Goal: Information Seeking & Learning: Learn about a topic

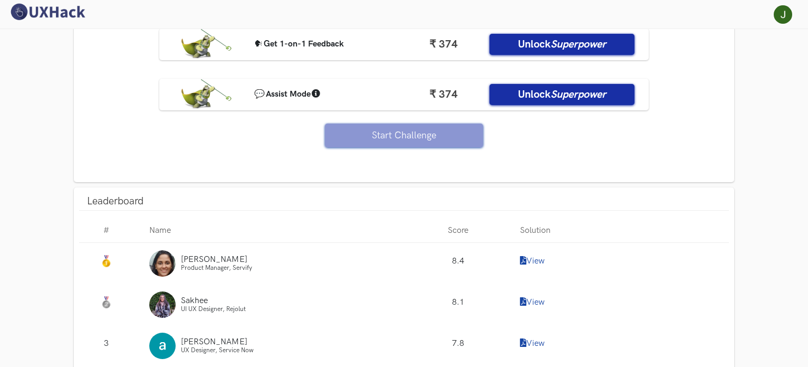
drag, startPoint x: 310, startPoint y: 251, endPoint x: 323, endPoint y: 251, distance: 13.2
click at [310, 251] on div "Ishita Product Manager, Servify" at bounding box center [268, 263] width 271 height 41
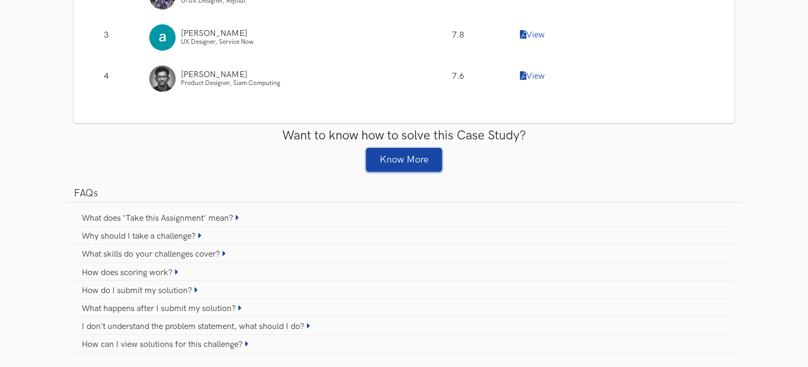
scroll to position [1530, 0]
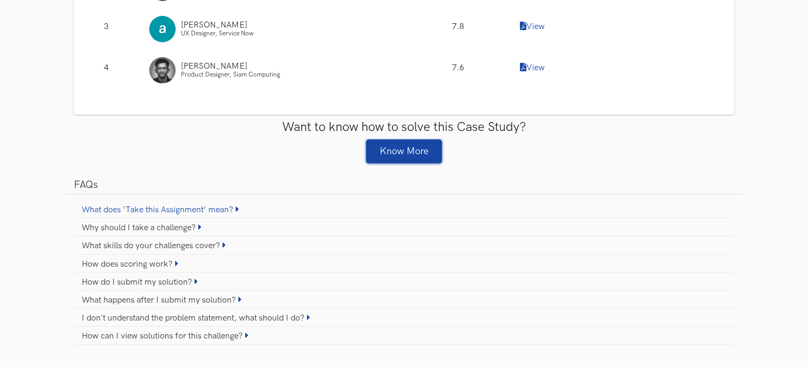
click at [239, 207] on icon at bounding box center [237, 209] width 3 height 8
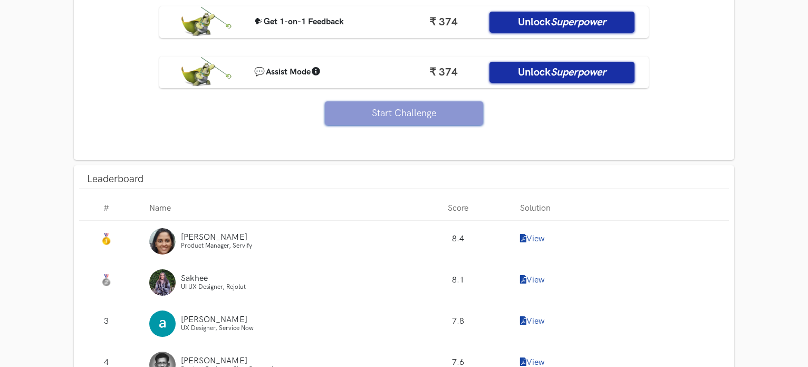
scroll to position [1319, 0]
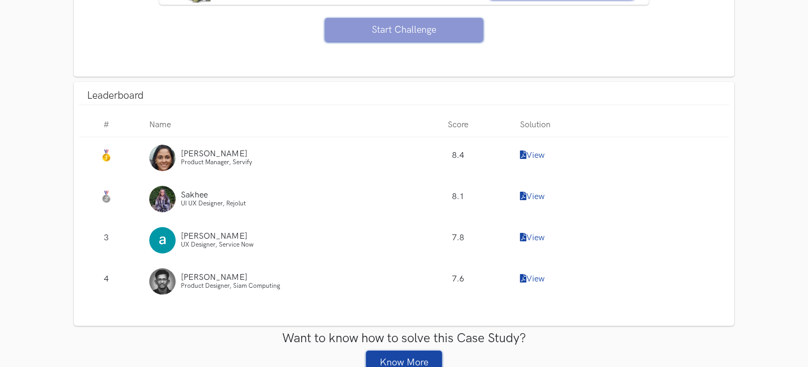
click at [534, 151] on link "View" at bounding box center [532, 155] width 25 height 10
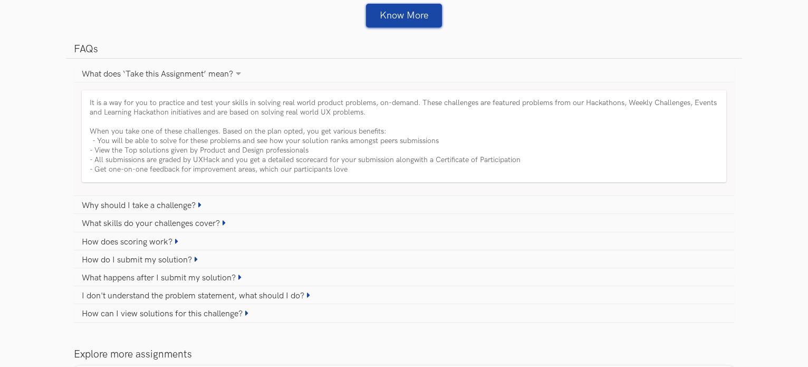
scroll to position [1984, 0]
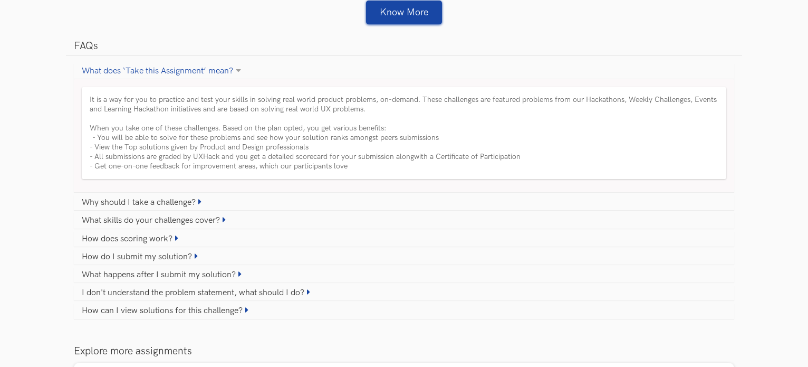
click at [241, 67] on icon at bounding box center [238, 70] width 5 height 8
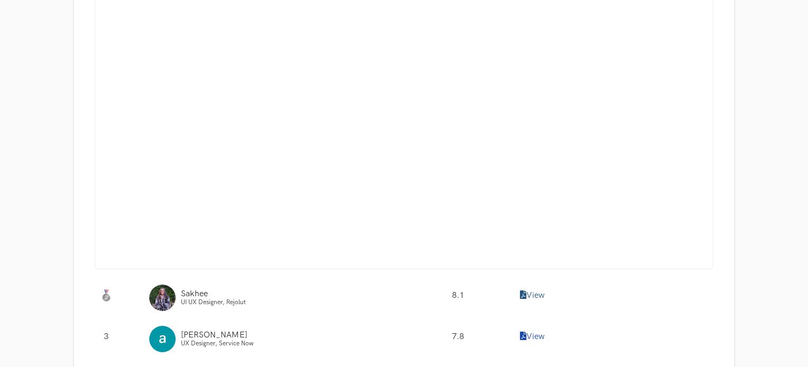
scroll to position [1543, 0]
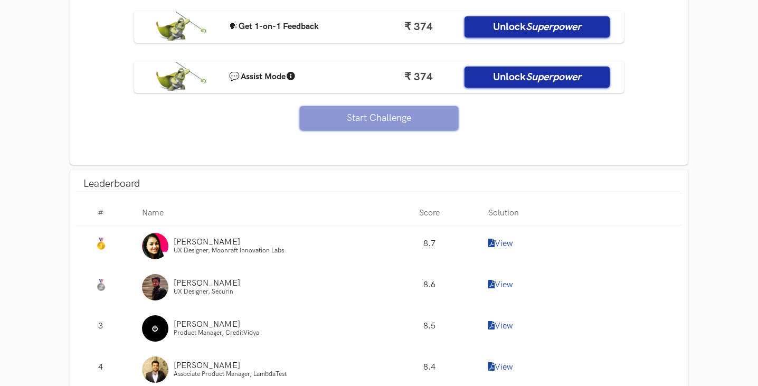
scroll to position [1266, 0]
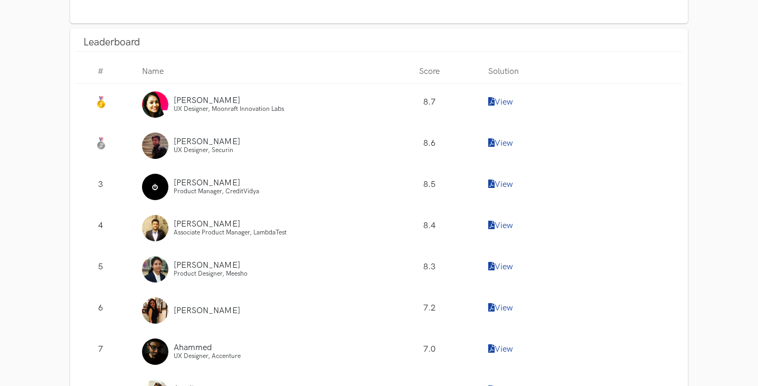
click at [497, 101] on link "View" at bounding box center [500, 102] width 25 height 10
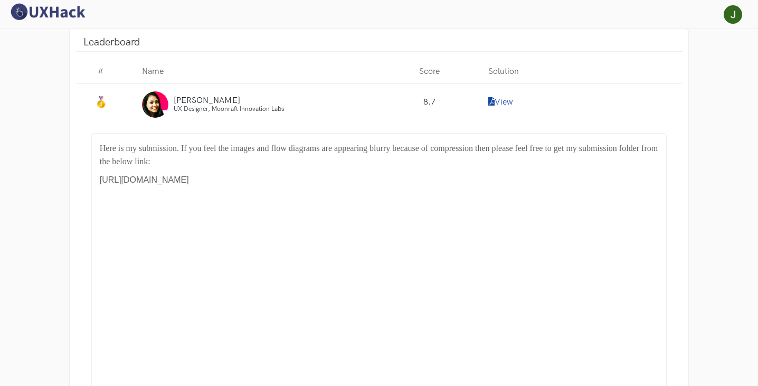
drag, startPoint x: 99, startPoint y: 178, endPoint x: 453, endPoint y: 181, distance: 354.6
click at [453, 181] on div "Here is my submission. If you feel the images and flow diagrams are appearing b…" at bounding box center [379, 298] width 576 height 331
copy font "https://drive.google.com/drive/folders/1fSLH6gqlyyeE3ODlazVCGb_rAXjAhwAx?usp=sh…"
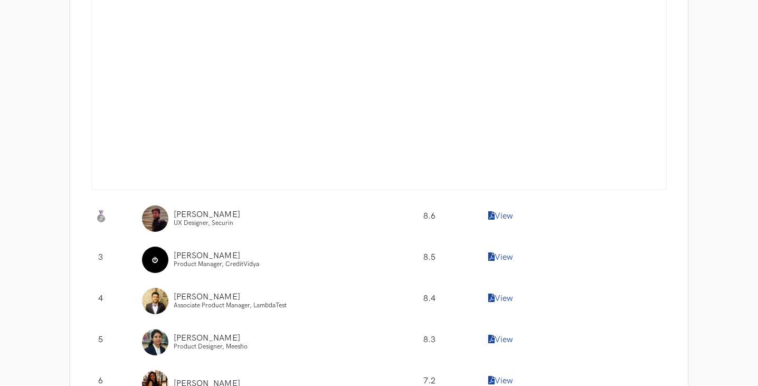
scroll to position [1583, 0]
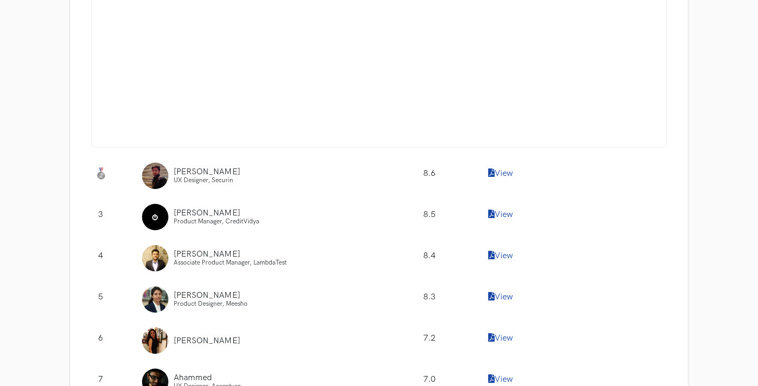
click at [511, 174] on link "View" at bounding box center [500, 173] width 25 height 10
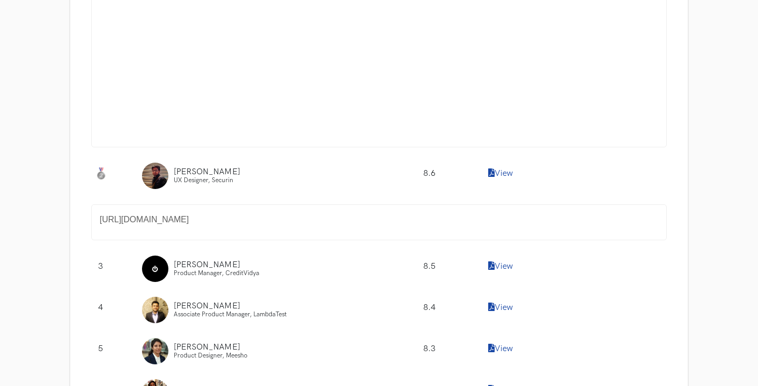
drag, startPoint x: 100, startPoint y: 218, endPoint x: 463, endPoint y: 216, distance: 363.0
click at [463, 216] on p "https://www.notion.so/UXH-WC35_Meesho-607aa1801caf4adcb2d6b484cb85ec75" at bounding box center [379, 220] width 559 height 14
copy font "https://www.notion.so/UXH-WC35_Meesho-607aa1801caf4adcb2d6b484cb85ec75"
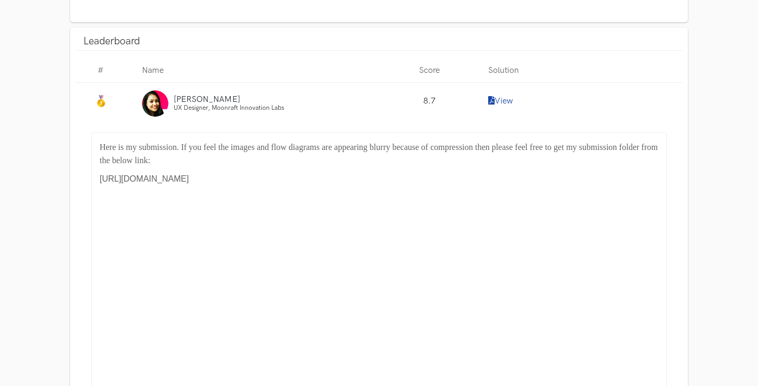
scroll to position [1266, 0]
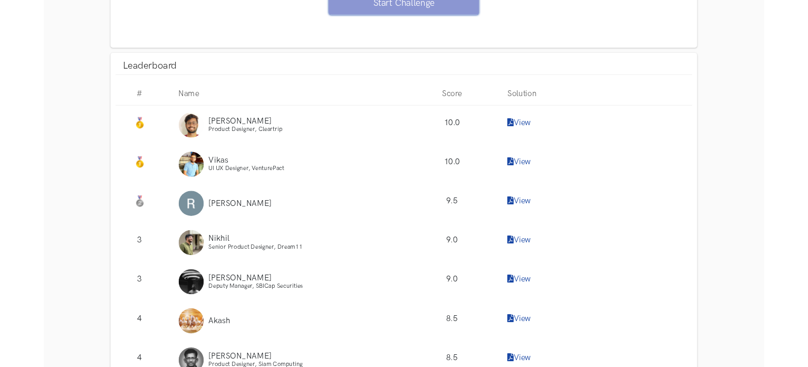
scroll to position [1319, 0]
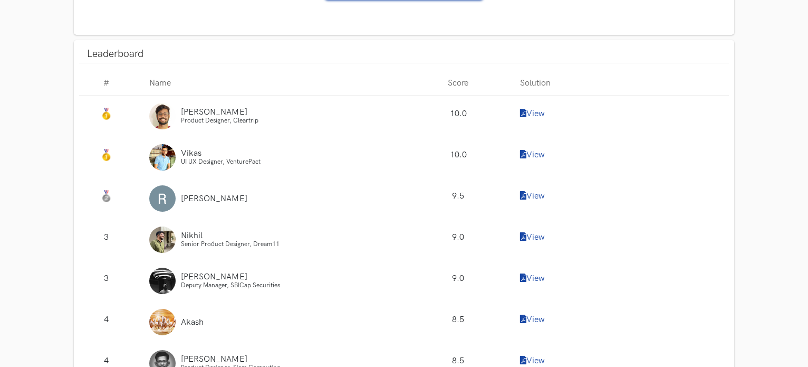
click at [540, 119] on link "View" at bounding box center [532, 114] width 25 height 10
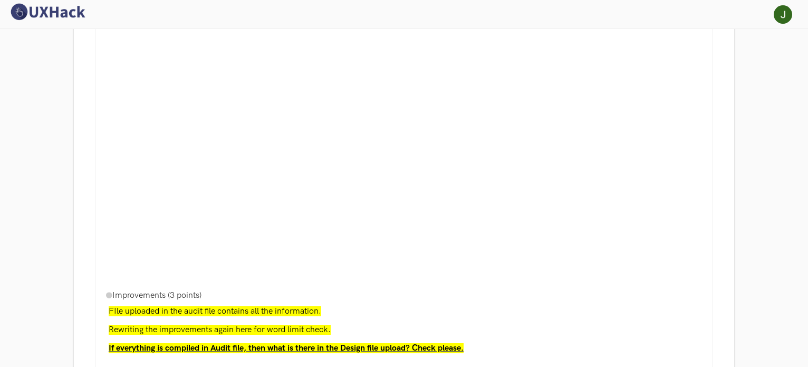
scroll to position [1477, 0]
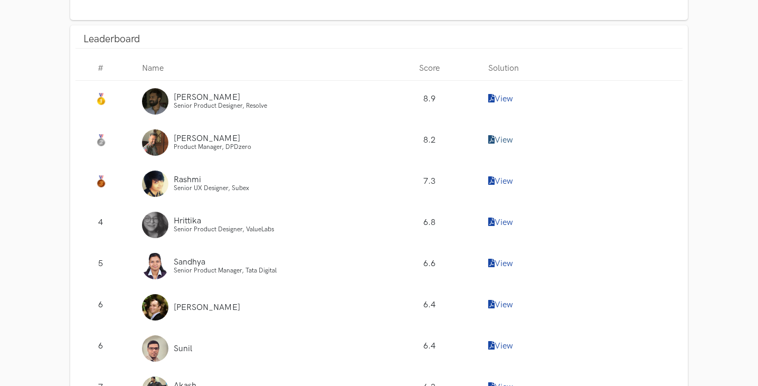
scroll to position [1477, 0]
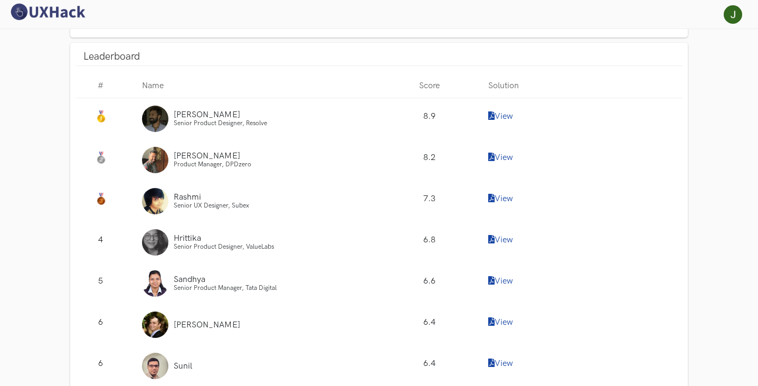
click at [496, 111] on link "View" at bounding box center [500, 116] width 25 height 10
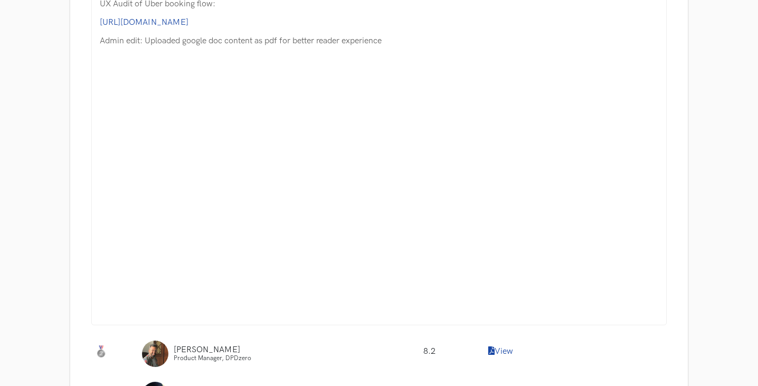
scroll to position [1899, 0]
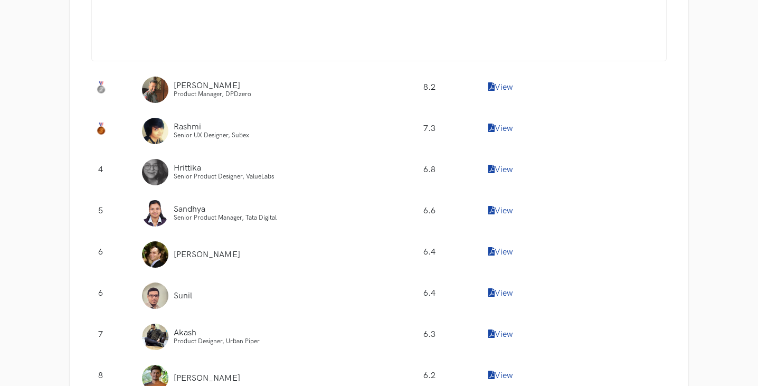
click at [499, 82] on link "View" at bounding box center [500, 87] width 25 height 10
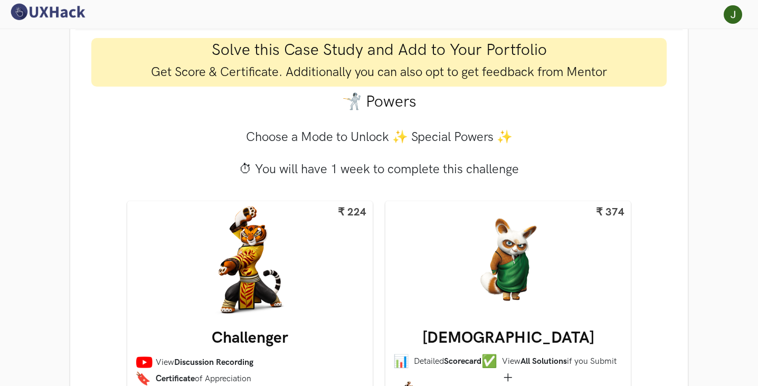
scroll to position [791, 0]
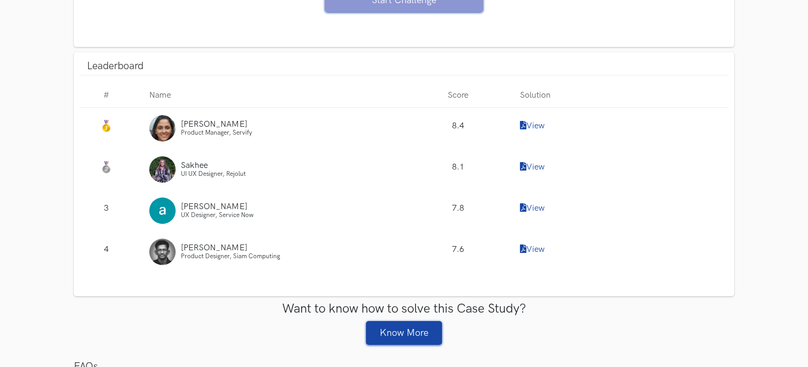
scroll to position [950, 0]
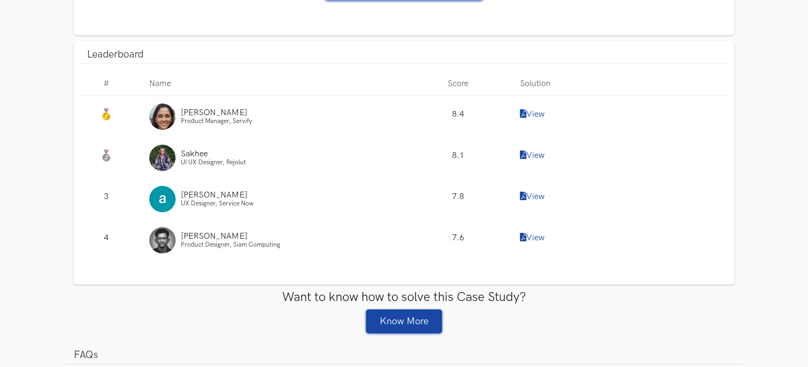
click at [536, 152] on link "View" at bounding box center [532, 155] width 25 height 10
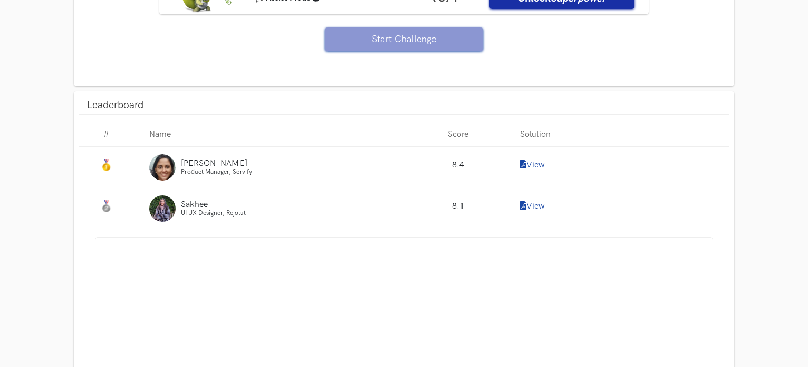
scroll to position [897, 0]
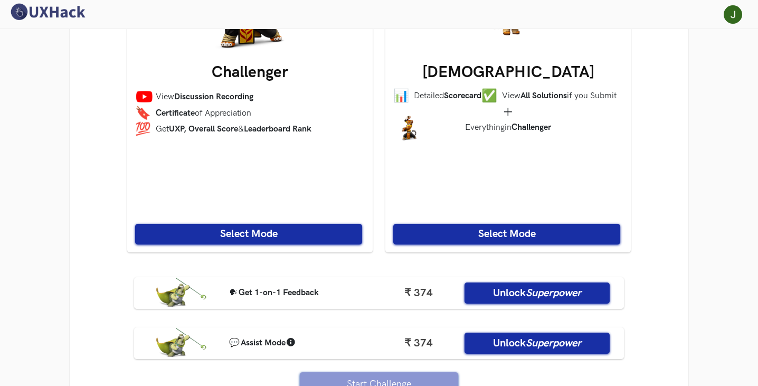
scroll to position [844, 0]
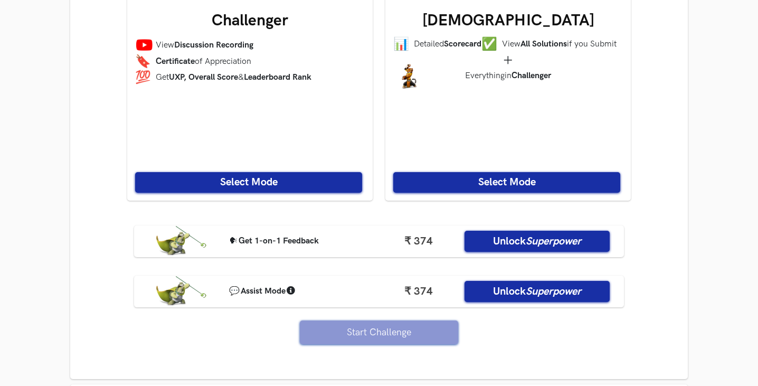
scroll to position [633, 0]
